Goal: Information Seeking & Learning: Learn about a topic

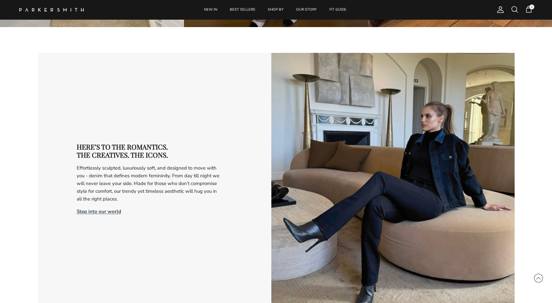
scroll to position [1317, 0]
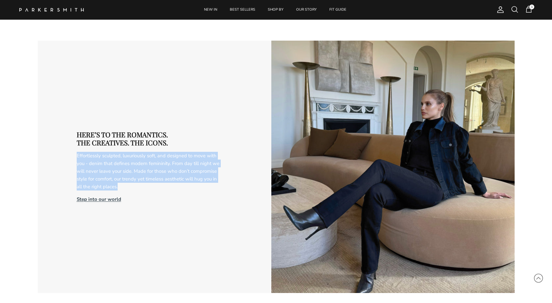
drag, startPoint x: 126, startPoint y: 184, endPoint x: 77, endPoint y: 155, distance: 57.0
click at [77, 155] on p "Effortlessly sculpted, luxuriously soft, and designed to move with you - denim …" at bounding box center [150, 171] width 146 height 39
copy p "Effortlessly sculpted, luxuriously soft, and designed to move with you - denim …"
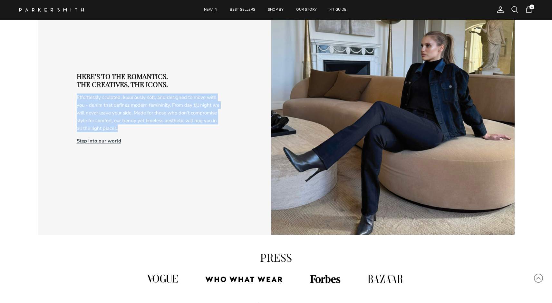
scroll to position [1389, 0]
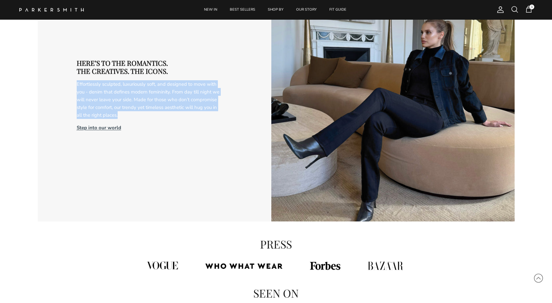
click at [112, 127] on strong "Step into our world" at bounding box center [99, 127] width 44 height 6
copy p "Effortlessly sculpted, luxuriously soft, and designed to move with you - denim …"
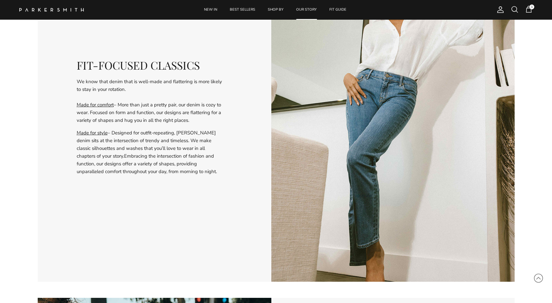
scroll to position [388, 0]
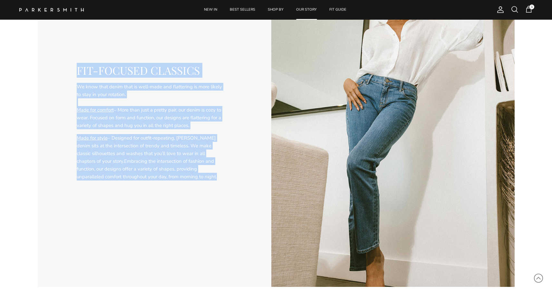
drag, startPoint x: 77, startPoint y: 71, endPoint x: 174, endPoint y: 178, distance: 145.1
click at [174, 178] on div "FIT-FOCUSED CLASSICS We know that denim that is well-made and flattering is mor…" at bounding box center [149, 122] width 243 height 117
copy div "FIT-FOCUSED CLASSICS We know that denim that is well-made and flattering is mor…"
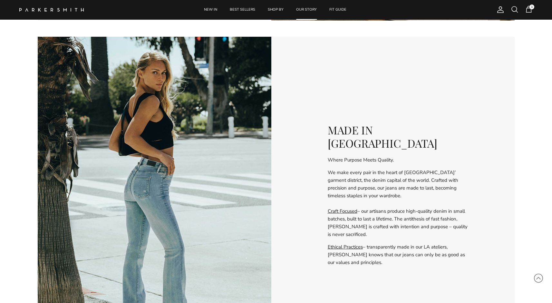
scroll to position [716, 0]
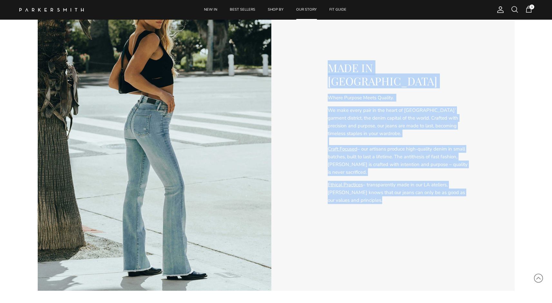
drag, startPoint x: 328, startPoint y: 72, endPoint x: 354, endPoint y: 196, distance: 126.7
click at [354, 196] on div "MADE IN [GEOGRAPHIC_DATA] Where Purpose Meets Quality. We make every pair in th…" at bounding box center [398, 132] width 234 height 142
copy div "MADE IN [GEOGRAPHIC_DATA] Where Purpose Meets Quality. We make every pair in th…"
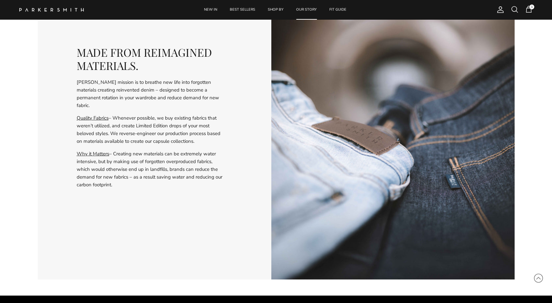
scroll to position [1068, 0]
drag, startPoint x: 141, startPoint y: 189, endPoint x: 76, endPoint y: 52, distance: 151.7
click at [76, 52] on div "MADE FROM REIMAGINED MATERIALS. [PERSON_NAME] mission is to breathe new life in…" at bounding box center [271, 117] width 487 height 325
copy div "MADE FROM REIMAGINED MATERIALS. [PERSON_NAME] mission is to breathe new life in…"
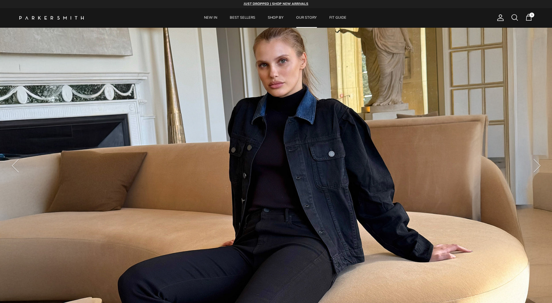
scroll to position [0, 0]
